Goal: Task Accomplishment & Management: Complete application form

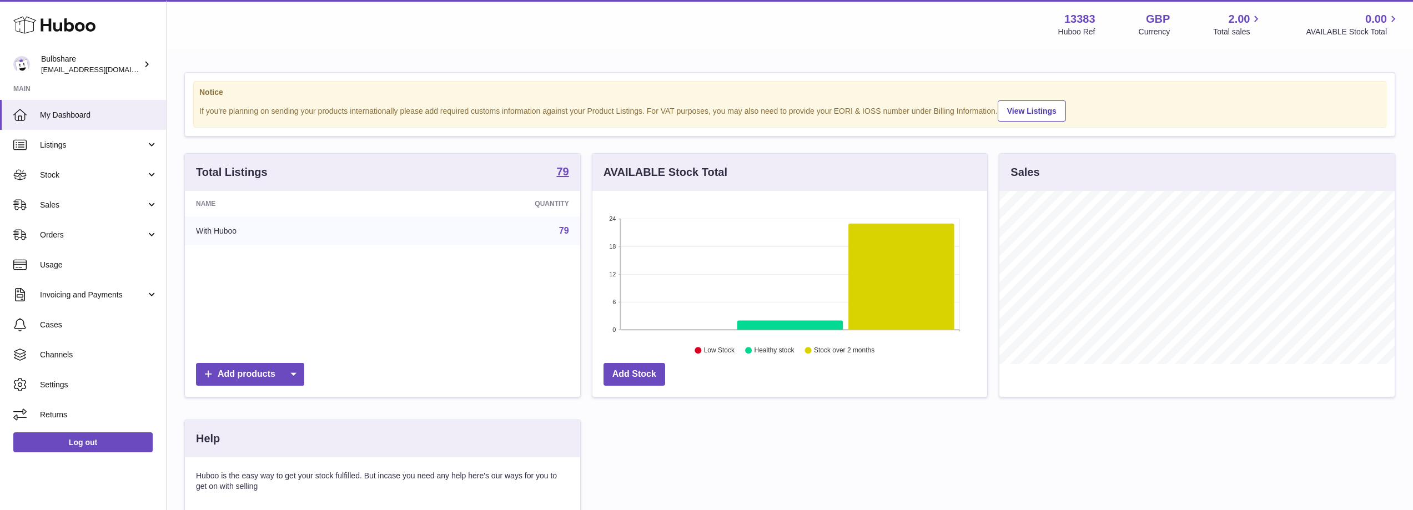
scroll to position [173, 397]
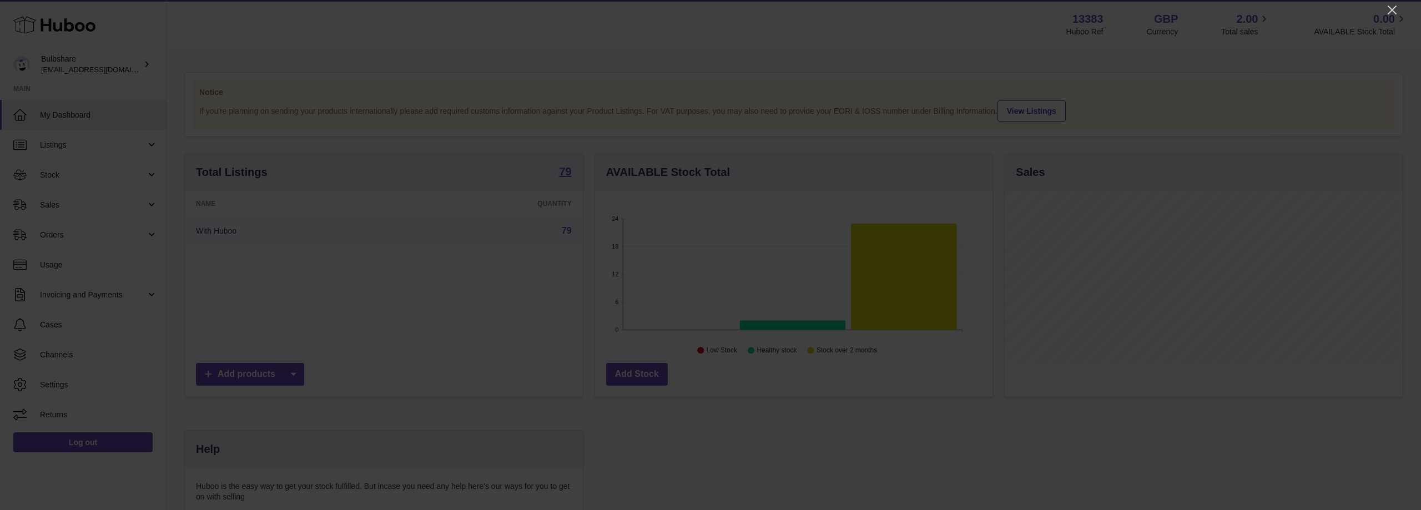
click at [16, 510] on icon "button" at bounding box center [9, 517] width 11 height 11
click at [1392, 8] on icon "Close" at bounding box center [1392, 9] width 13 height 13
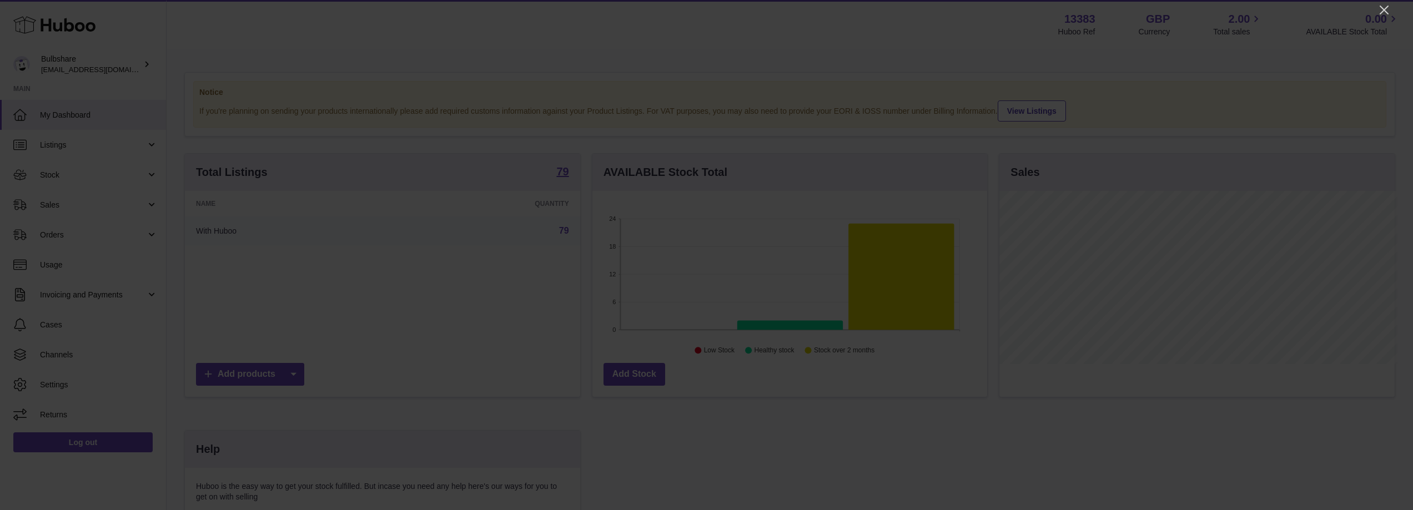
scroll to position [554944, 554722]
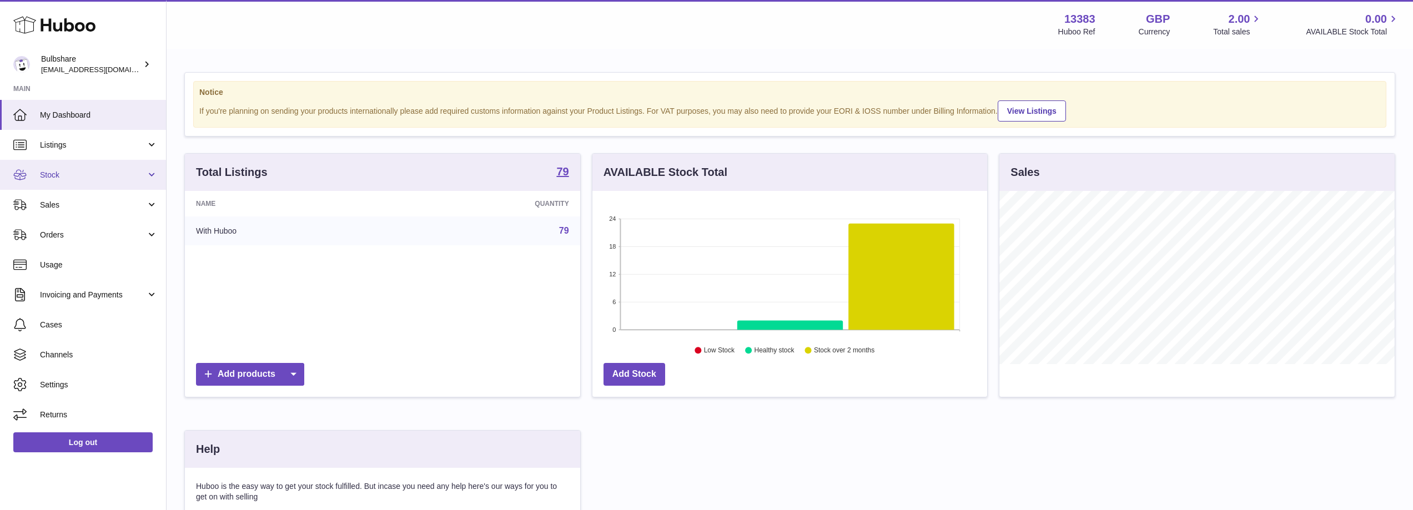
click at [50, 175] on span "Stock" at bounding box center [93, 175] width 106 height 11
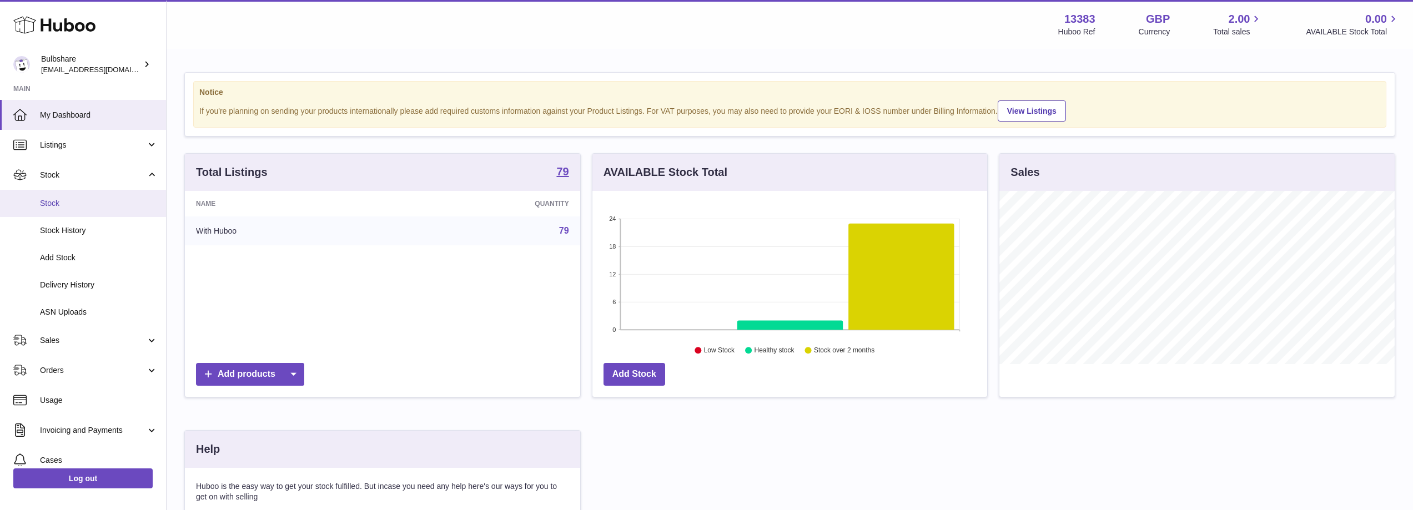
click at [43, 208] on span "Stock" at bounding box center [99, 203] width 118 height 11
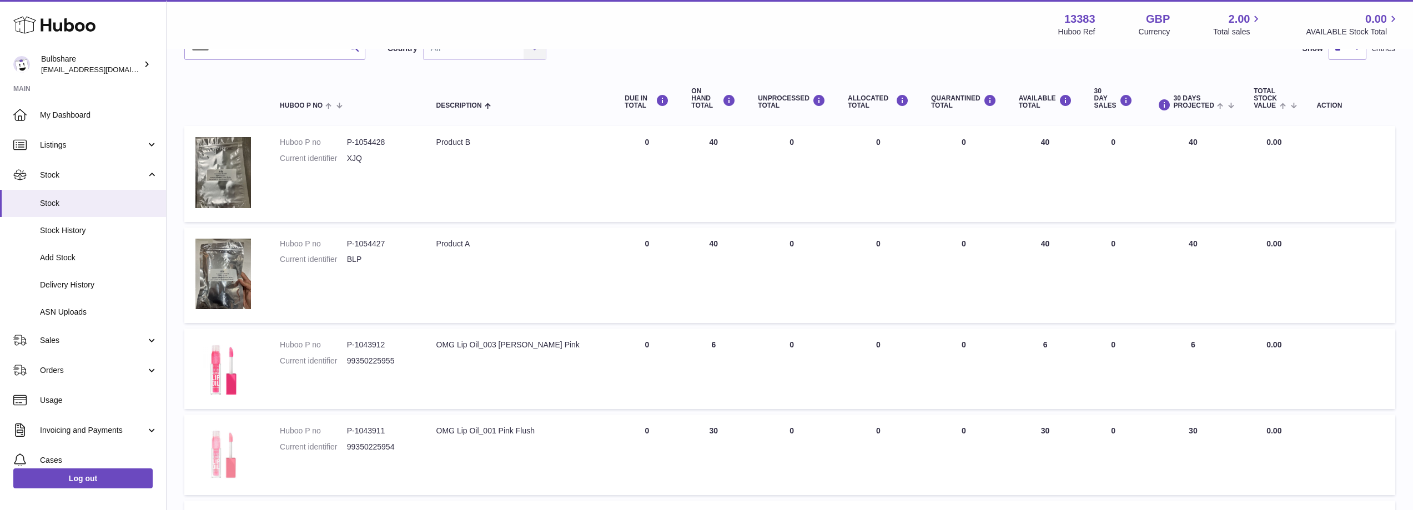
scroll to position [111, 0]
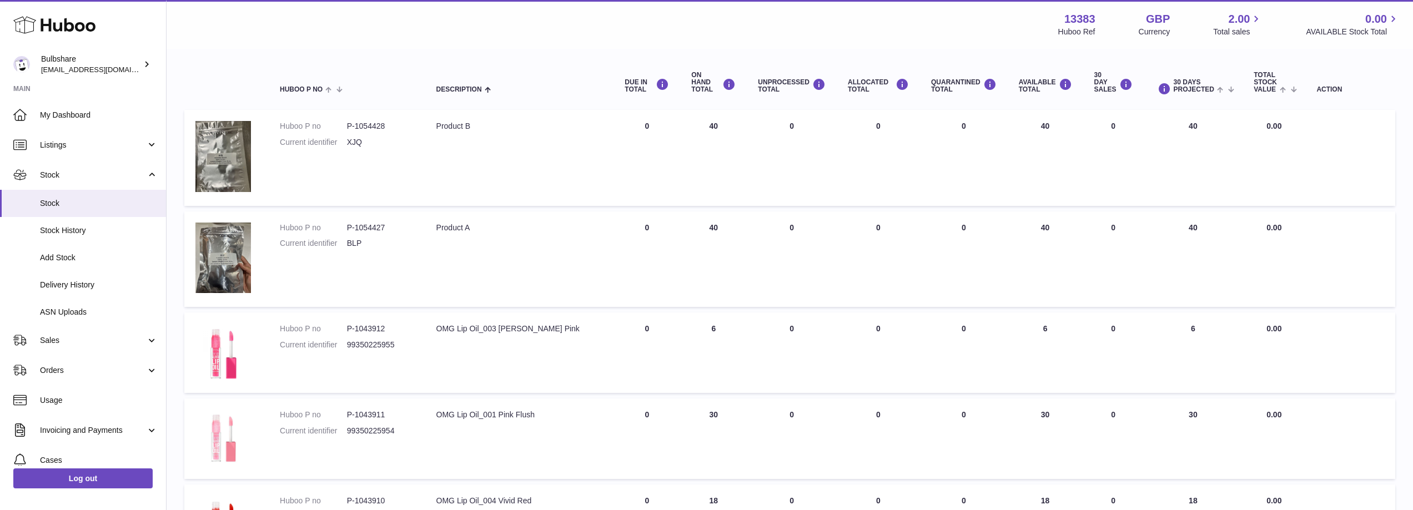
click at [351, 240] on dd "BLP" at bounding box center [380, 243] width 67 height 11
click at [350, 241] on dd "BLP" at bounding box center [380, 243] width 67 height 11
click at [233, 155] on img at bounding box center [223, 156] width 56 height 71
click at [370, 168] on td "Huboo P no P-1054428 Current identifier XJQ" at bounding box center [347, 157] width 157 height 95
drag, startPoint x: 349, startPoint y: 225, endPoint x: 391, endPoint y: 224, distance: 41.6
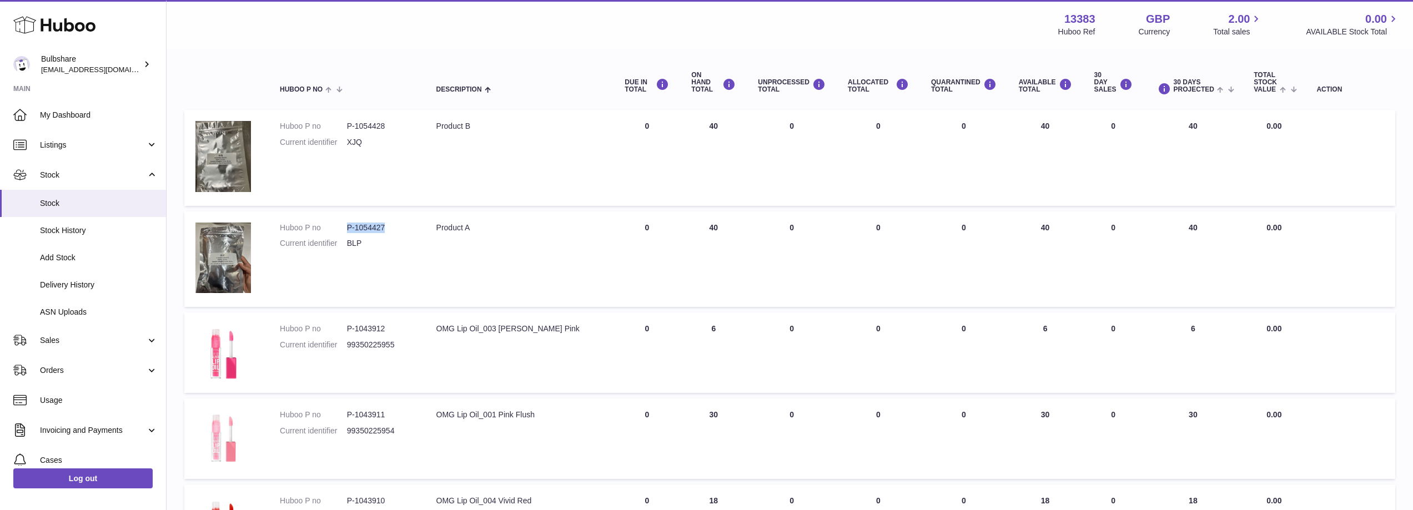
click at [391, 224] on dd "P-1054427" at bounding box center [380, 228] width 67 height 11
copy dd "P-1054427"
drag, startPoint x: 389, startPoint y: 122, endPoint x: 345, endPoint y: 127, distance: 43.5
click at [345, 127] on dl "Huboo P no P-1054428 Current identifier XJQ" at bounding box center [347, 137] width 134 height 32
copy dl "P-1054428"
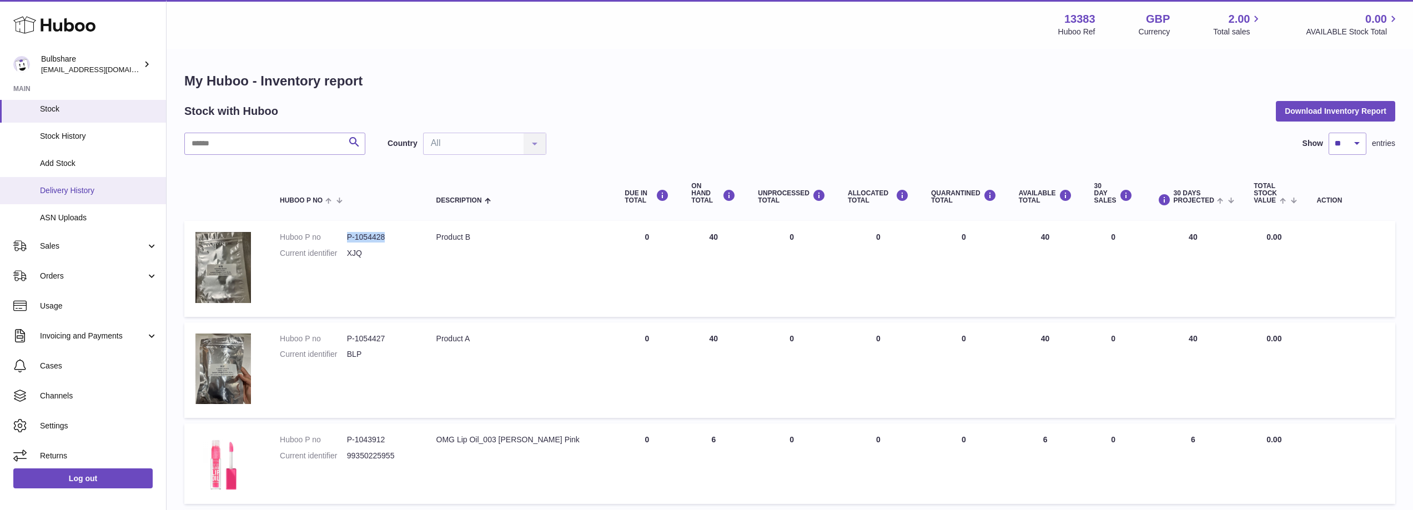
scroll to position [99, 0]
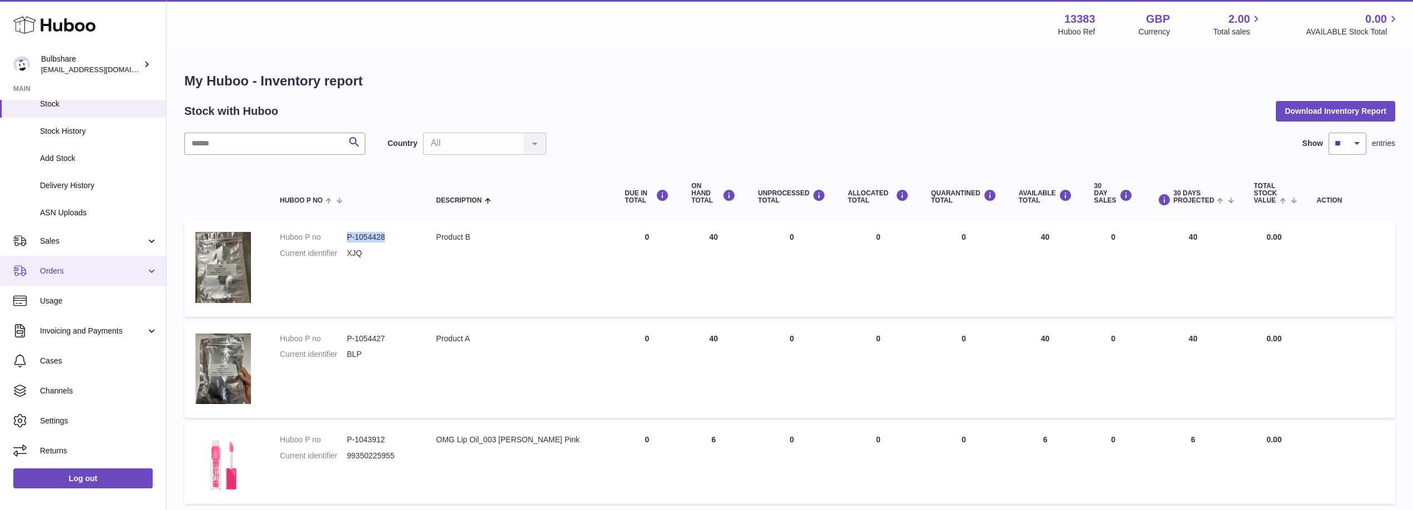
click at [86, 266] on span "Orders" at bounding box center [93, 271] width 106 height 11
click at [80, 270] on span "Orders" at bounding box center [93, 271] width 106 height 11
click at [96, 238] on span "Sales" at bounding box center [93, 241] width 106 height 11
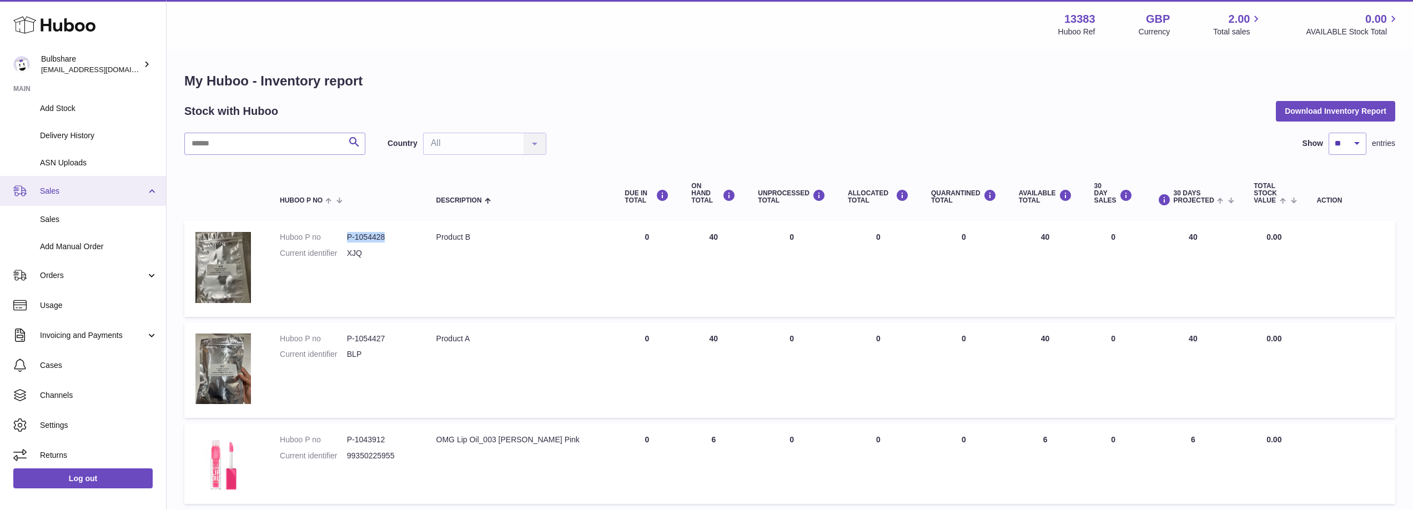
scroll to position [154, 0]
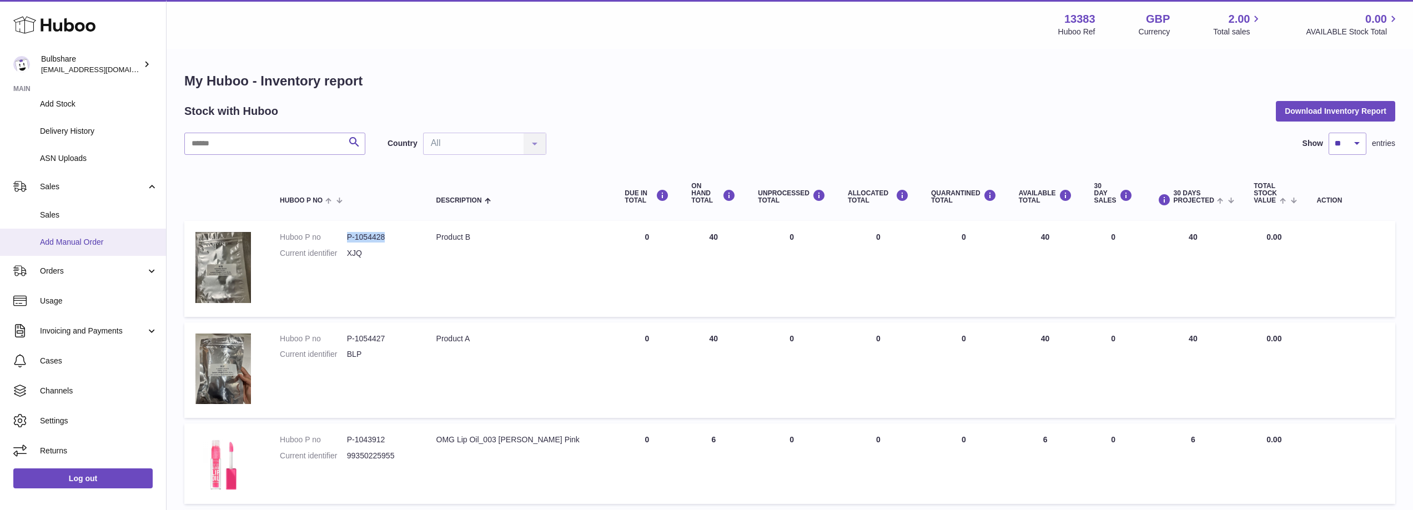
click at [85, 243] on span "Add Manual Order" at bounding box center [99, 242] width 118 height 11
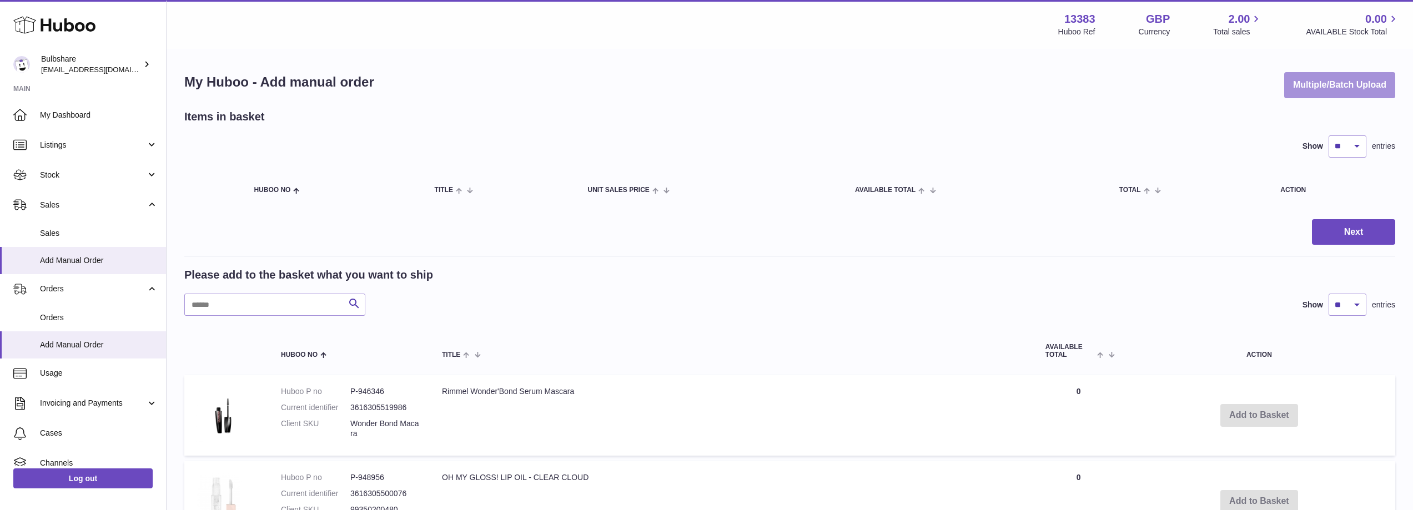
click at [1335, 87] on button "Multiple/Batch Upload" at bounding box center [1339, 85] width 111 height 26
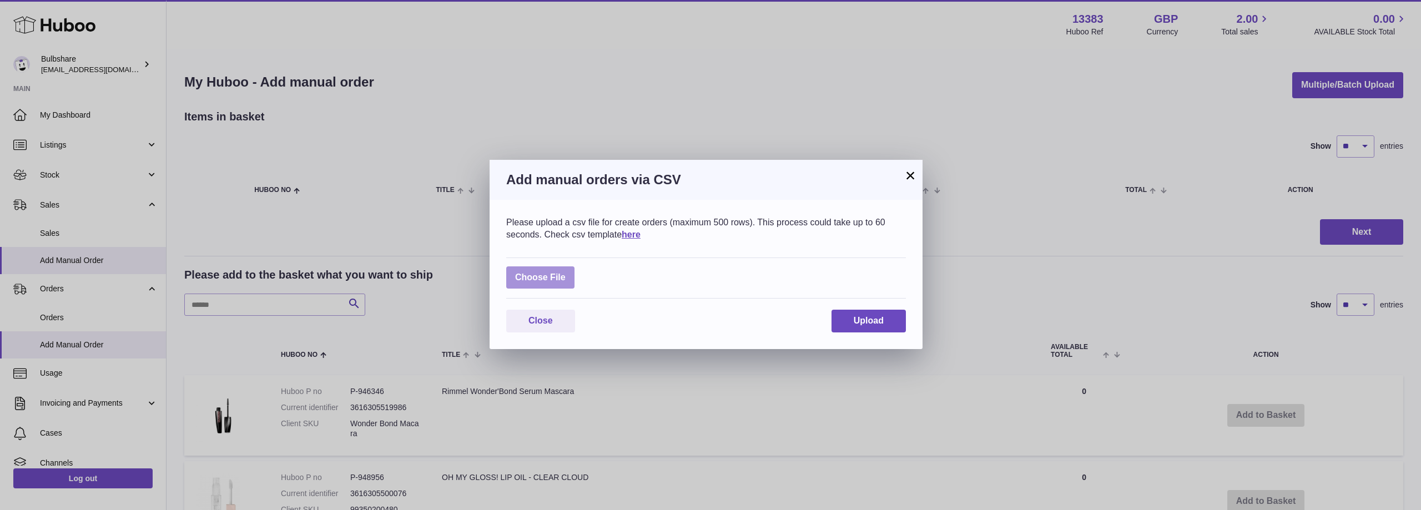
click at [532, 276] on label at bounding box center [540, 277] width 68 height 23
click at [566, 273] on input "file" at bounding box center [566, 272] width 1 height 1
type input "**********"
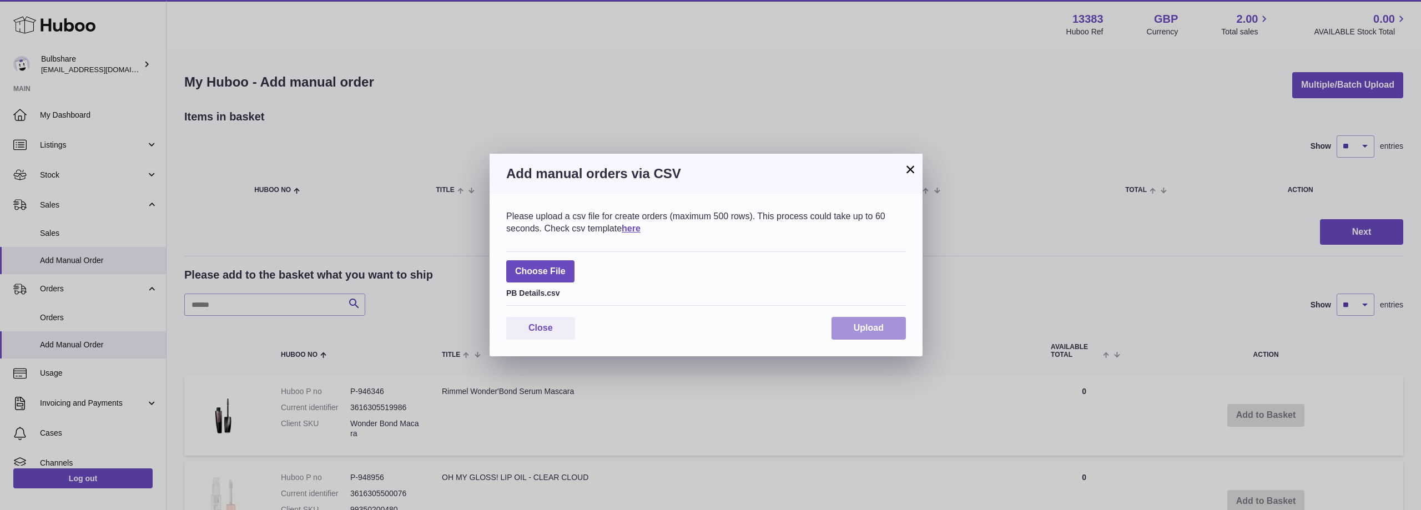
click at [875, 322] on button "Upload" at bounding box center [869, 328] width 74 height 23
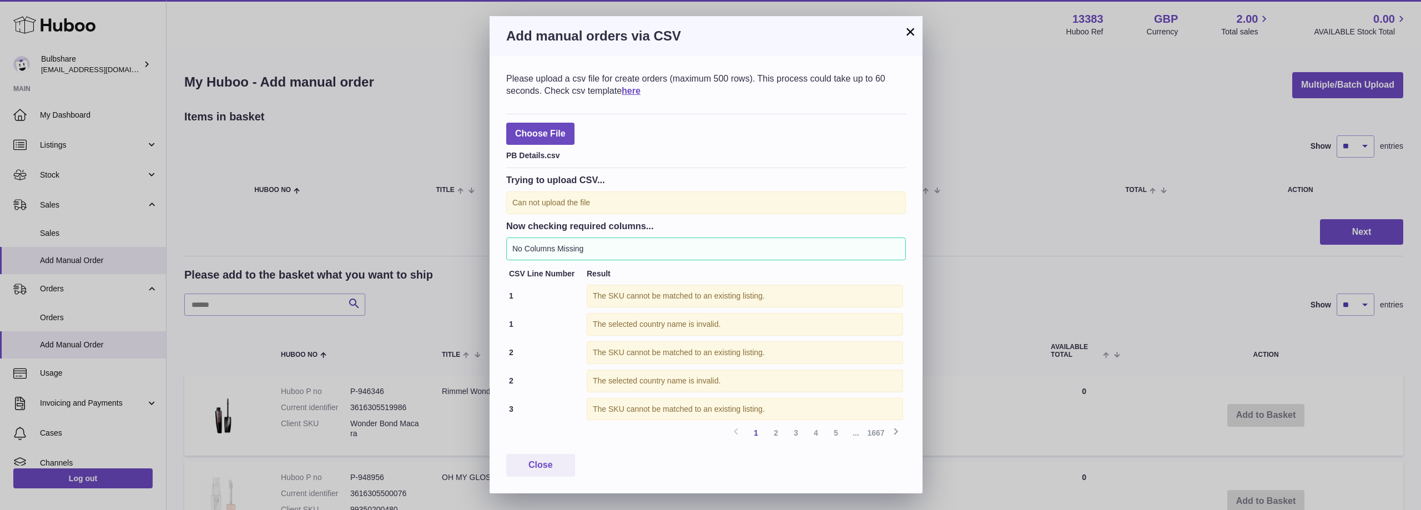
click at [909, 31] on button "×" at bounding box center [910, 31] width 13 height 13
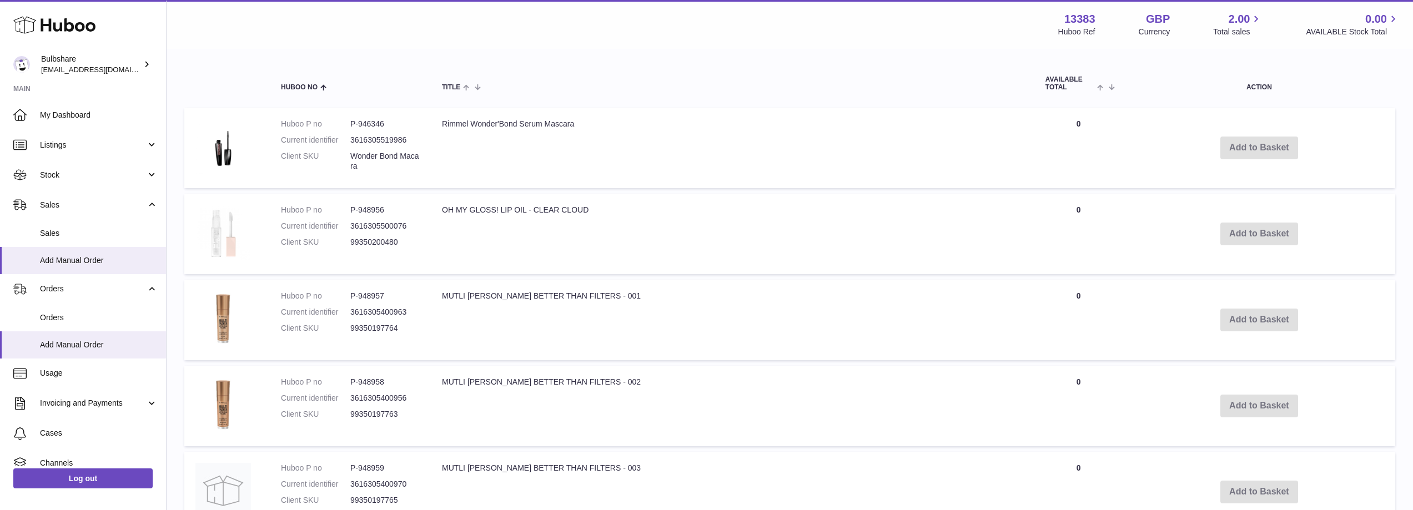
scroll to position [278, 0]
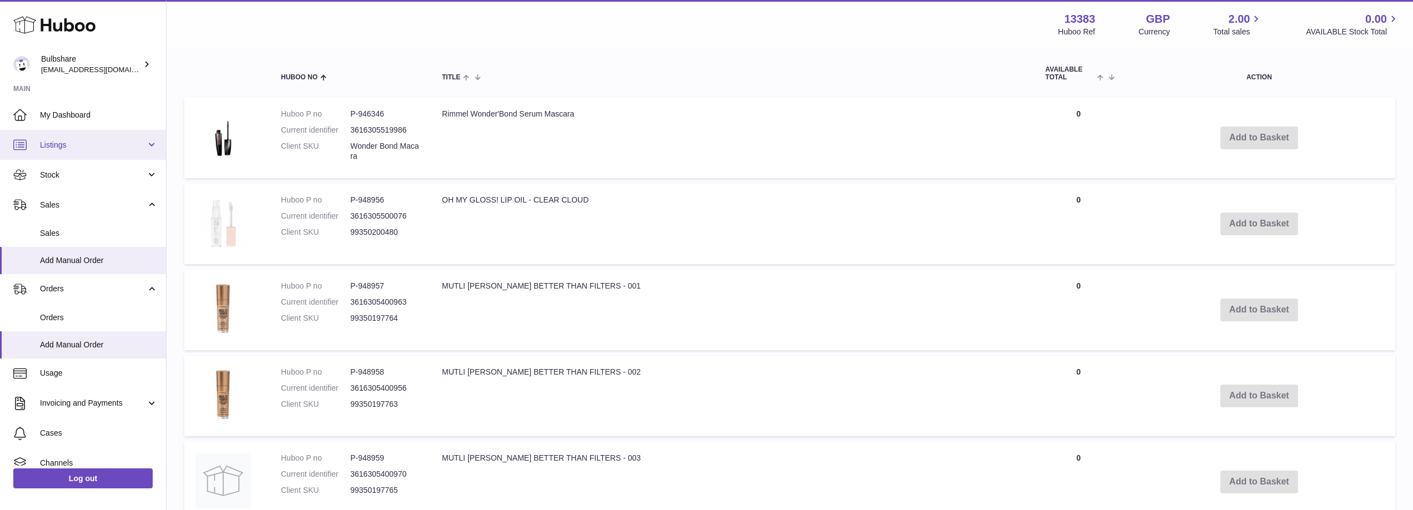
click at [66, 142] on span "Listings" at bounding box center [93, 145] width 106 height 11
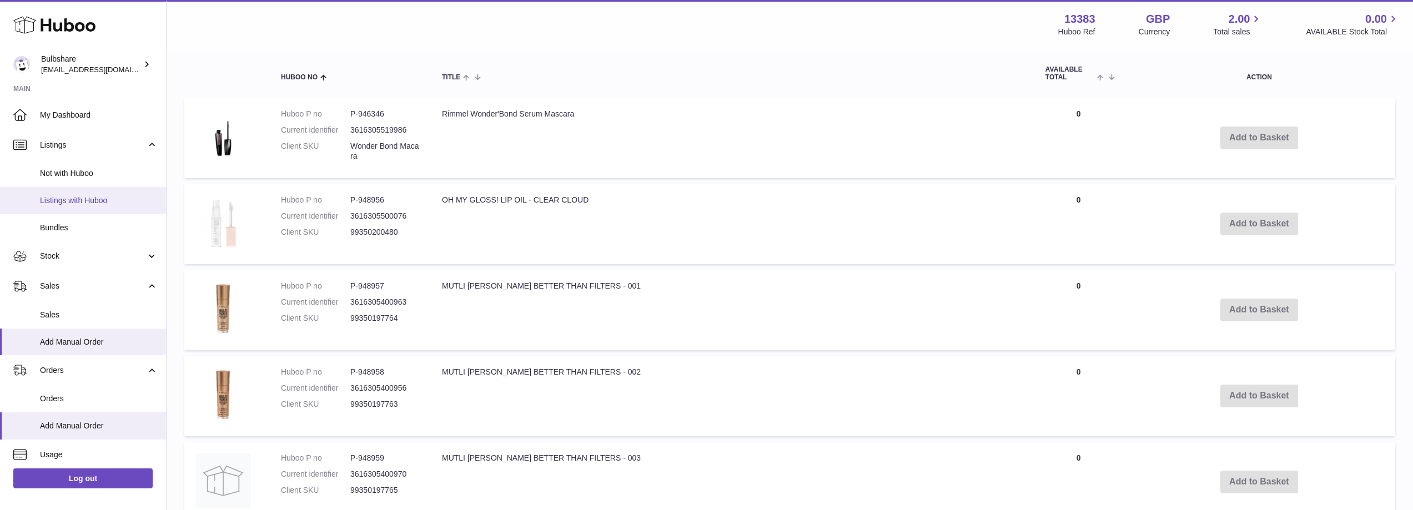
click at [85, 203] on span "Listings with Huboo" at bounding box center [99, 200] width 118 height 11
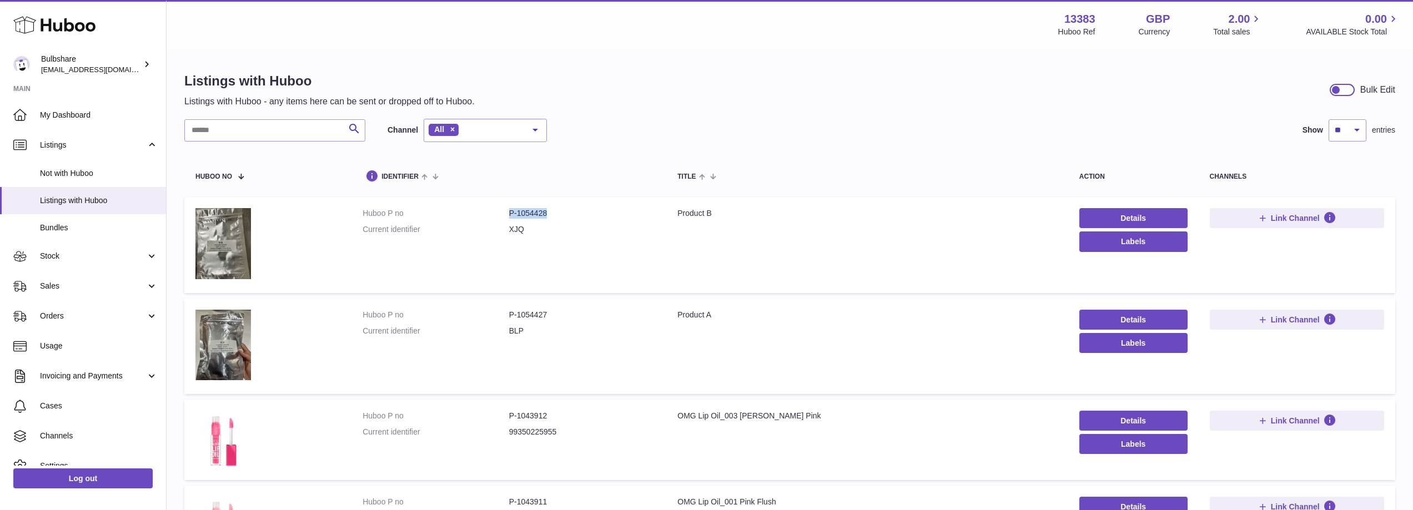
drag, startPoint x: 511, startPoint y: 212, endPoint x: 550, endPoint y: 213, distance: 39.4
click at [550, 213] on dd "P-1054428" at bounding box center [582, 213] width 147 height 11
click at [548, 274] on td "Huboo P no P-1054428 Current identifier XJQ" at bounding box center [508, 244] width 315 height 95
drag, startPoint x: 518, startPoint y: 213, endPoint x: 545, endPoint y: 211, distance: 27.3
click at [545, 211] on dd "P-1054428" at bounding box center [582, 213] width 147 height 11
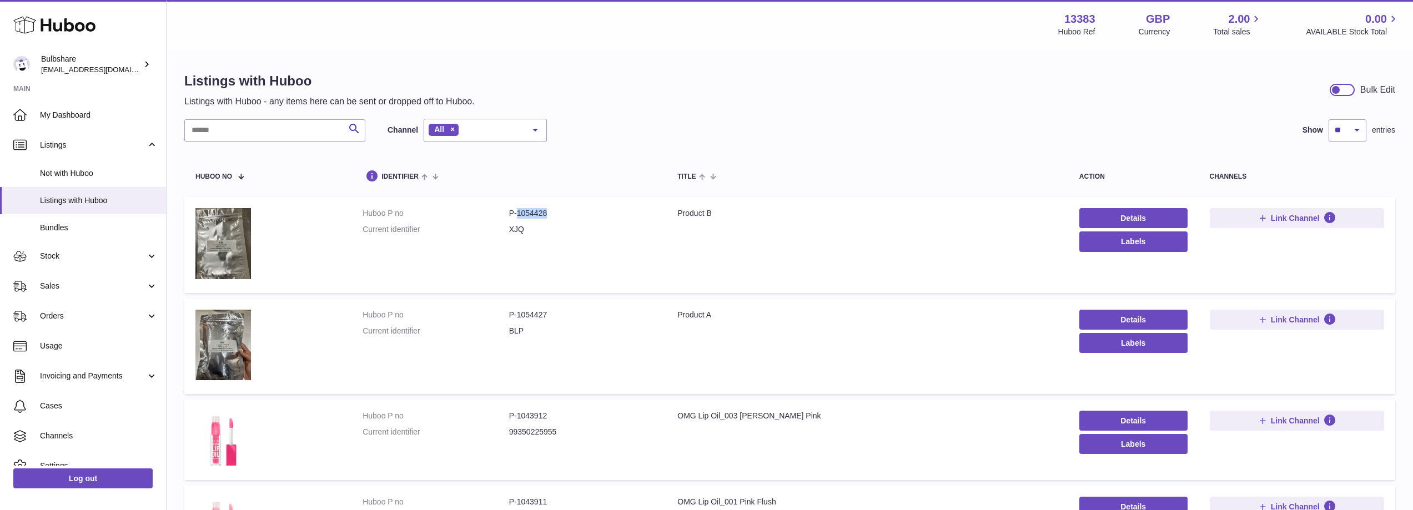
copy dd "1054428"
click at [84, 314] on span "Orders" at bounding box center [93, 316] width 106 height 11
click at [79, 314] on span "Orders" at bounding box center [93, 316] width 106 height 11
click at [85, 286] on span "Sales" at bounding box center [93, 286] width 106 height 11
click at [93, 339] on span "Add Manual Order" at bounding box center [99, 342] width 118 height 11
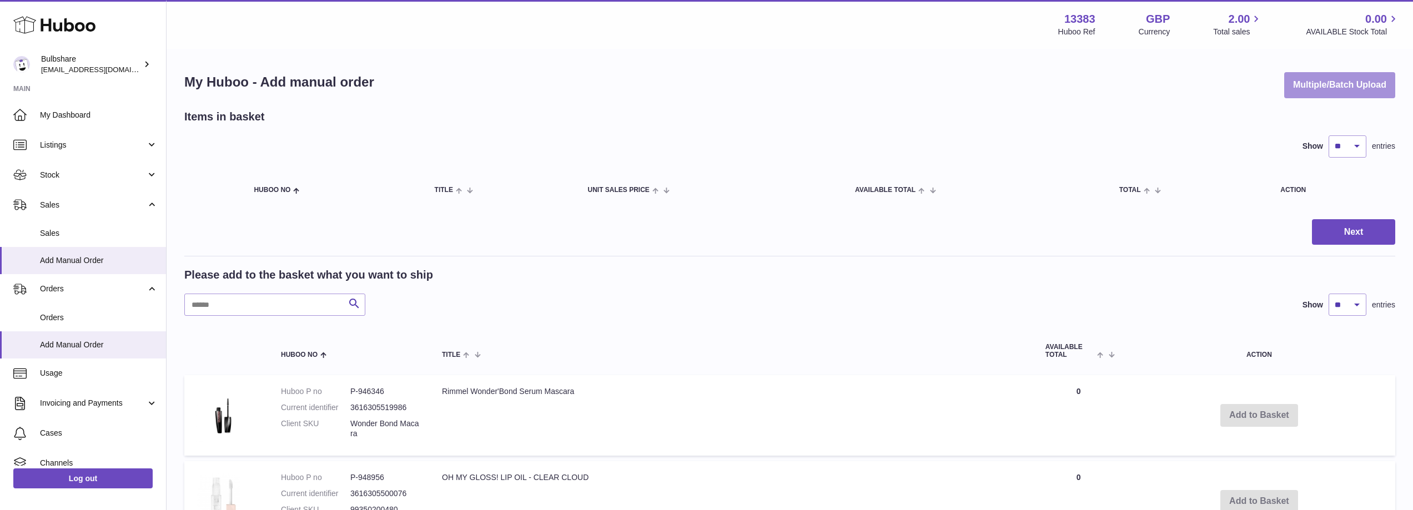
click at [1306, 83] on button "Multiple/Batch Upload" at bounding box center [1339, 85] width 111 height 26
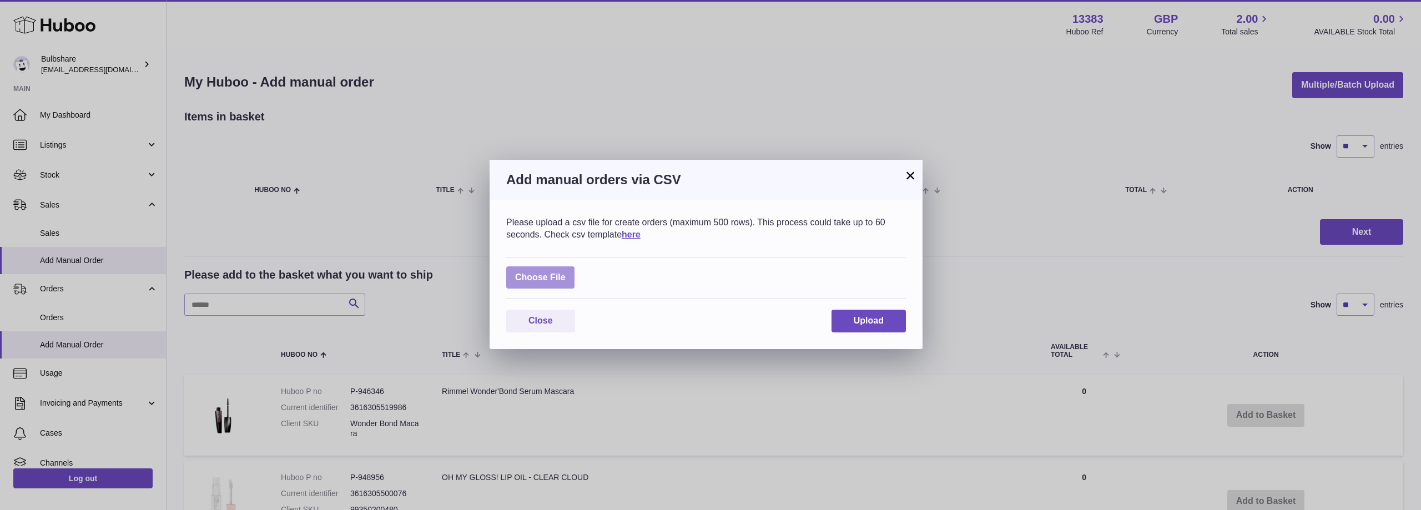
click at [541, 280] on label at bounding box center [540, 277] width 68 height 23
click at [566, 273] on input "file" at bounding box center [566, 272] width 1 height 1
type input "**********"
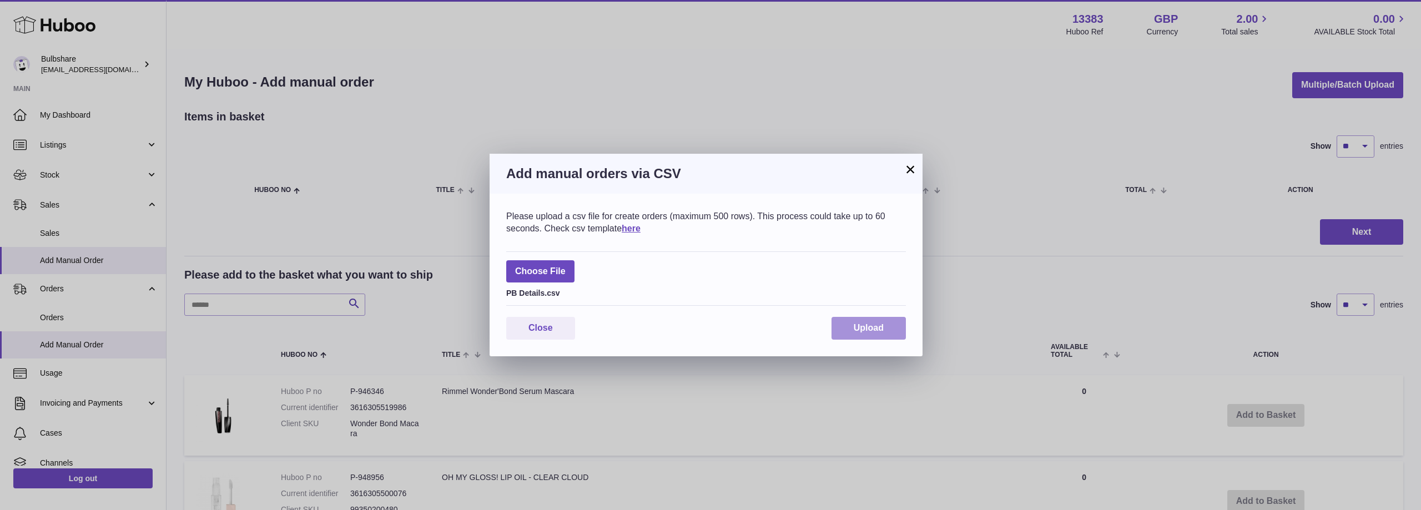
click at [868, 326] on span "Upload" at bounding box center [869, 327] width 30 height 9
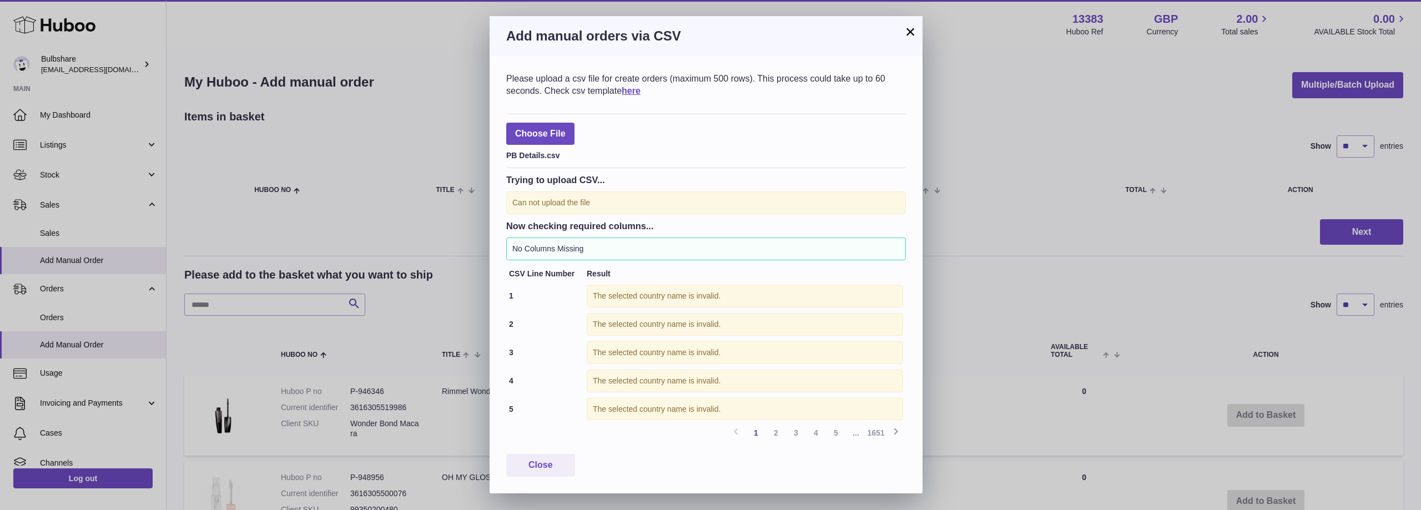
click at [663, 250] on div "No Columns Missing" at bounding box center [706, 249] width 400 height 23
click at [553, 127] on label at bounding box center [540, 134] width 68 height 23
click at [566, 128] on input "file" at bounding box center [566, 128] width 1 height 1
type input "**********"
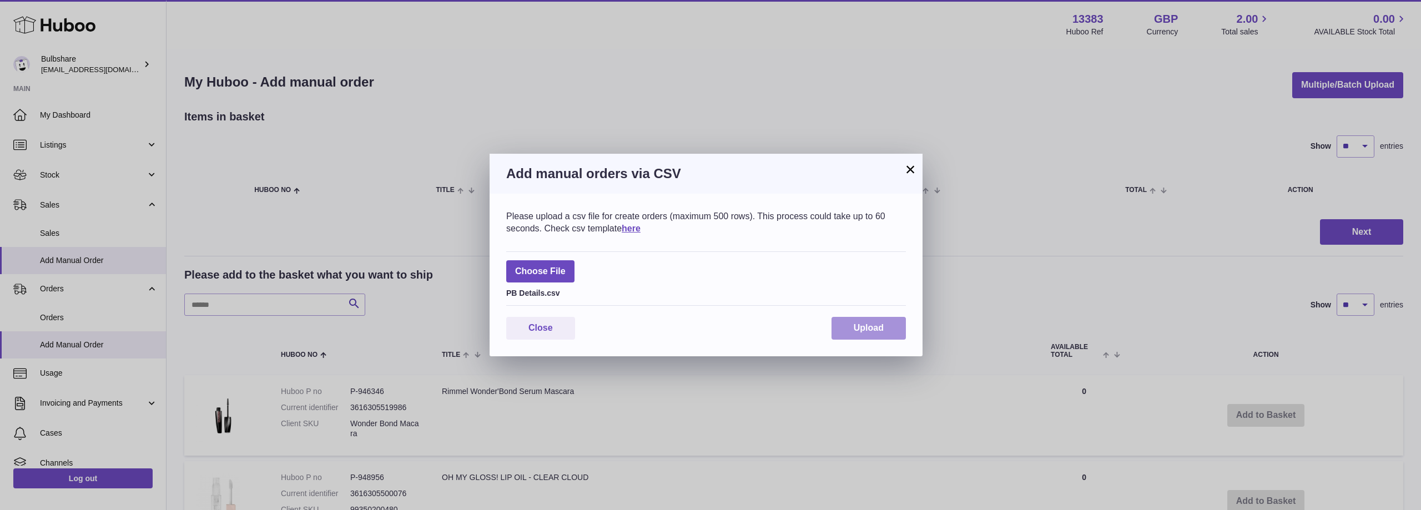
click at [859, 325] on span "Upload" at bounding box center [869, 327] width 30 height 9
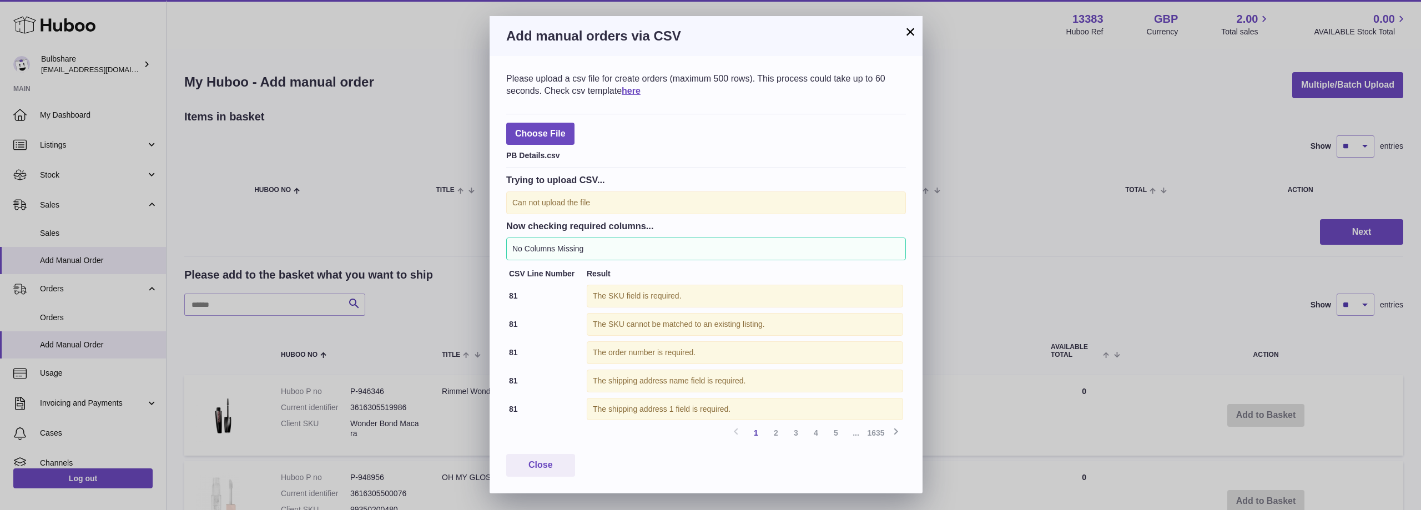
click at [908, 31] on button "×" at bounding box center [910, 31] width 13 height 13
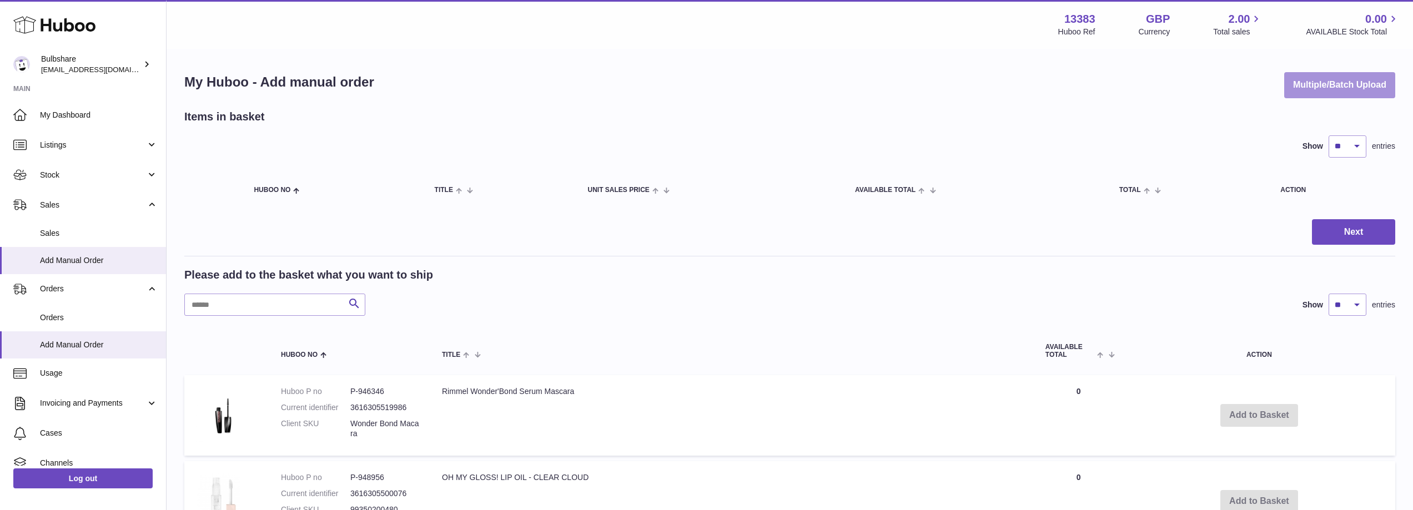
click at [1362, 95] on button "Multiple/Batch Upload" at bounding box center [1339, 85] width 111 height 26
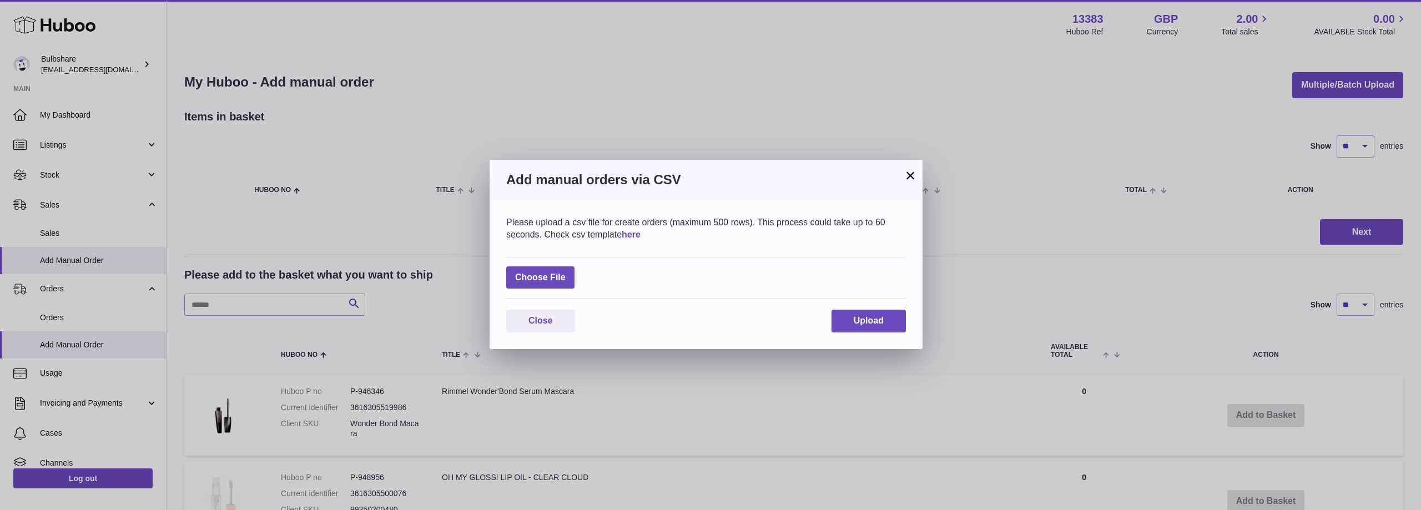
click at [633, 235] on link "here" at bounding box center [631, 234] width 19 height 9
drag, startPoint x: 908, startPoint y: 170, endPoint x: 858, endPoint y: 281, distance: 121.5
click at [902, 257] on div "× Add manual orders via CSV Please upload a csv file for create orders (maximum…" at bounding box center [706, 254] width 433 height 189
click at [552, 278] on label at bounding box center [540, 277] width 68 height 23
click at [566, 273] on input "file" at bounding box center [566, 272] width 1 height 1
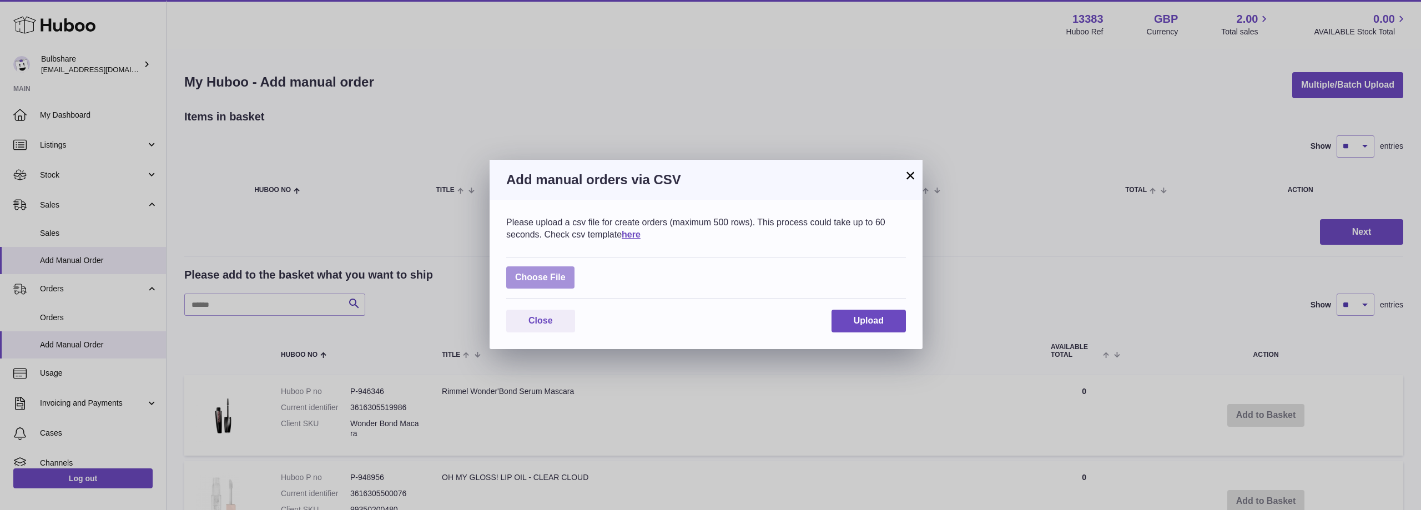
type input "**********"
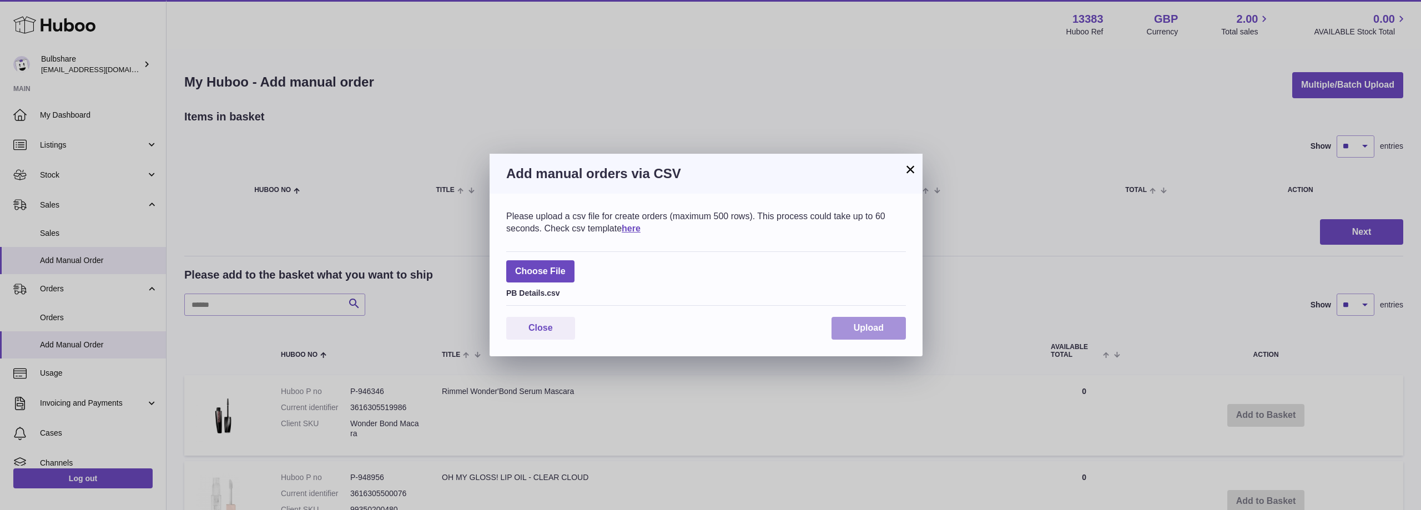
click at [888, 328] on button "Upload" at bounding box center [869, 328] width 74 height 23
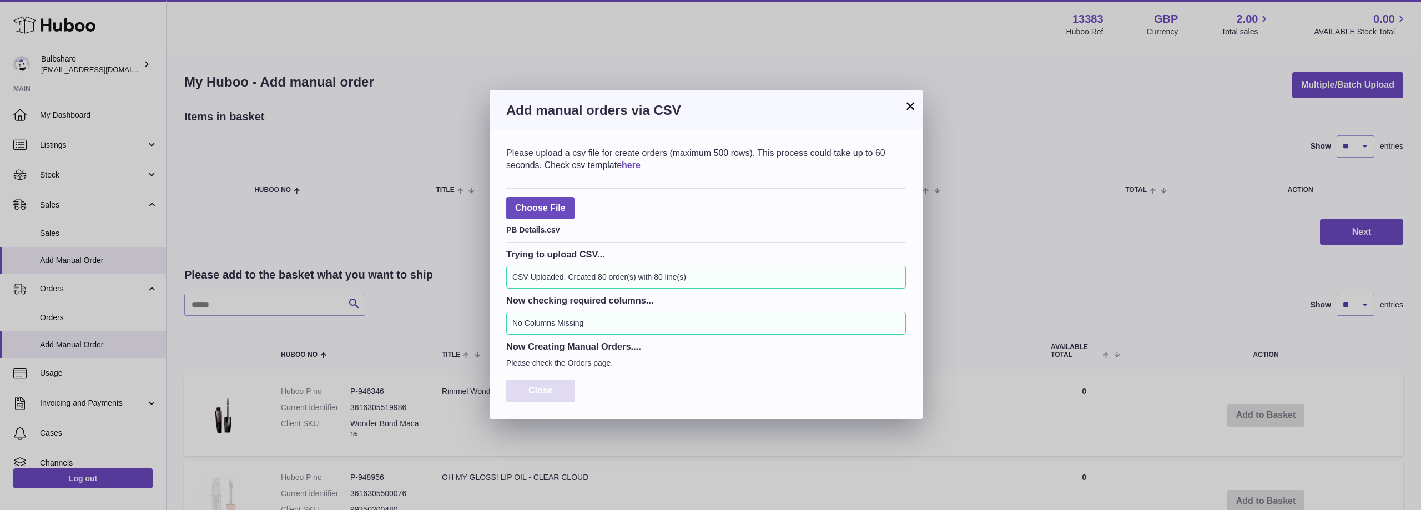
click at [547, 395] on span "Close" at bounding box center [540, 390] width 24 height 9
